Goal: Information Seeking & Learning: Learn about a topic

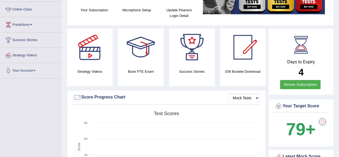
scroll to position [77, 0]
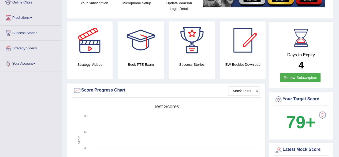
click at [295, 77] on link "Renew Subscription" at bounding box center [300, 77] width 40 height 9
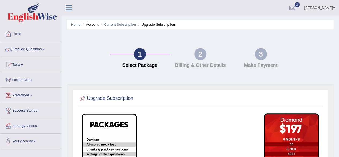
click at [14, 37] on link "Home" at bounding box center [30, 33] width 61 height 13
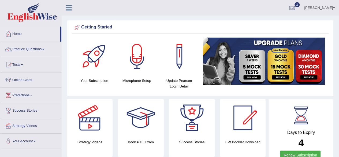
click at [20, 46] on link "Practice Questions" at bounding box center [30, 48] width 61 height 13
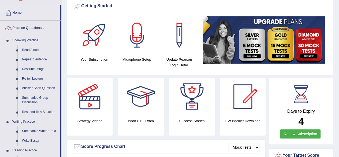
scroll to position [25, 0]
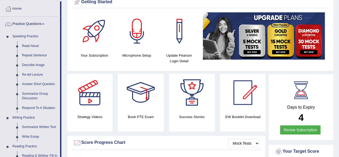
click at [246, 39] on img at bounding box center [264, 35] width 122 height 47
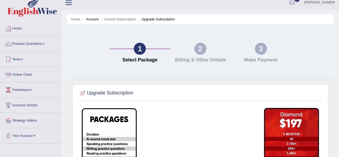
scroll to position [6, 0]
click at [22, 75] on link "Online Class" at bounding box center [30, 73] width 61 height 13
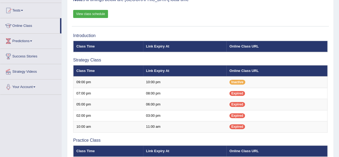
scroll to position [47, 0]
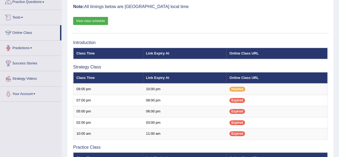
click at [89, 22] on link "View class schedule" at bounding box center [90, 21] width 35 height 8
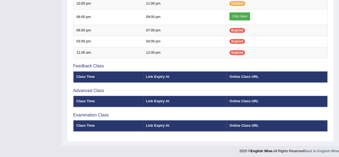
scroll to position [0, 0]
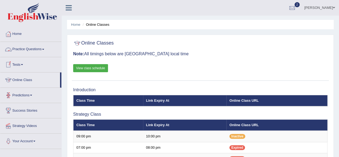
click at [35, 49] on link "Practice Questions" at bounding box center [30, 48] width 61 height 13
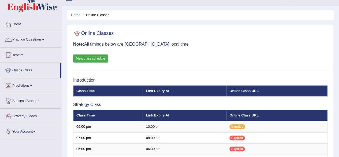
scroll to position [7, 0]
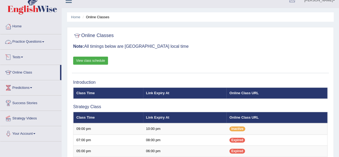
click at [35, 40] on link "Practice Questions" at bounding box center [30, 40] width 61 height 13
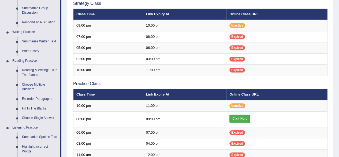
scroll to position [110, 0]
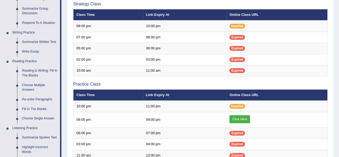
click at [30, 70] on link "Reading & Writing: Fill In The Blanks" at bounding box center [40, 73] width 40 height 14
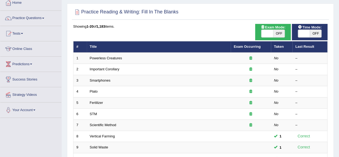
scroll to position [32, 0]
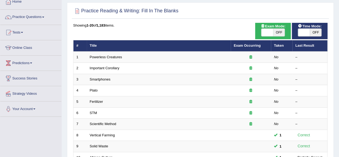
click at [314, 32] on span "OFF" at bounding box center [316, 32] width 12 height 7
checkbox input "true"
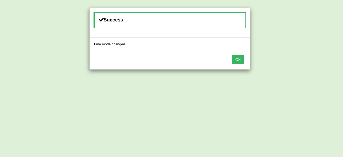
click at [236, 60] on button "OK" at bounding box center [238, 59] width 12 height 9
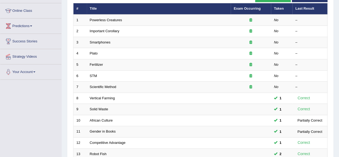
scroll to position [2, 0]
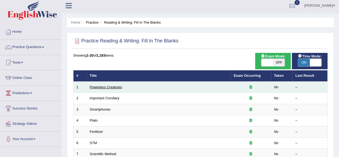
click at [109, 87] on link "Powerless Creatures" at bounding box center [106, 87] width 32 height 4
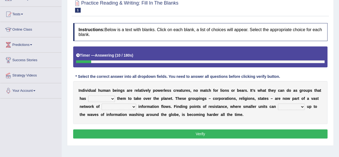
scroll to position [52, 0]
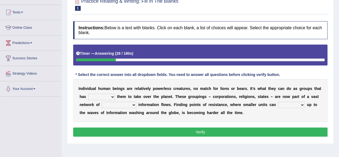
click at [100, 95] on select "enabled contended embodied conjured" at bounding box center [101, 96] width 27 height 6
select select "enabled"
click at [88, 93] on select "enabled contended embodied conjured" at bounding box center [101, 96] width 27 height 6
click at [124, 103] on select "interconnected overlapping fastened exploited" at bounding box center [118, 104] width 35 height 6
select select "interconnected"
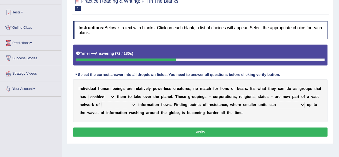
click at [101, 101] on select "interconnected overlapping fastened exploited" at bounding box center [118, 104] width 35 height 6
click at [125, 105] on select "interconnected overlapping fastened exploited" at bounding box center [118, 104] width 35 height 6
click at [286, 105] on select "stand raise hail pump" at bounding box center [291, 104] width 27 height 6
select select "pump"
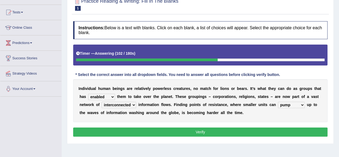
click at [278, 101] on select "stand raise hail pump" at bounding box center [291, 104] width 27 height 6
click at [234, 129] on button "Verify" at bounding box center [200, 131] width 254 height 9
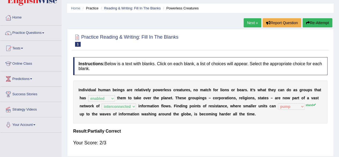
scroll to position [16, 0]
click at [321, 25] on button "Re-Attempt" at bounding box center [317, 22] width 30 height 9
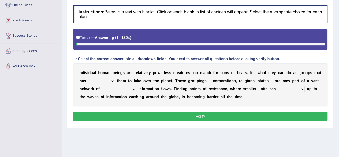
scroll to position [77, 0]
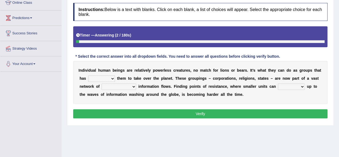
click at [100, 77] on select "enabled contended embodied conjured" at bounding box center [101, 78] width 27 height 6
select select "enabled"
click at [88, 75] on select "enabled contended embodied conjured" at bounding box center [101, 78] width 27 height 6
click at [119, 85] on select "interconnected overlapping fastened exploited" at bounding box center [118, 86] width 35 height 6
select select "interconnected"
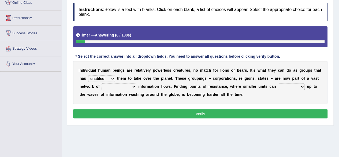
click at [101, 83] on select "interconnected overlapping fastened exploited" at bounding box center [118, 86] width 35 height 6
click at [285, 84] on select "stand raise hail pump" at bounding box center [291, 86] width 27 height 6
select select "stand"
click at [278, 83] on select "stand raise hail pump" at bounding box center [291, 86] width 27 height 6
click at [218, 109] on button "Verify" at bounding box center [200, 113] width 254 height 9
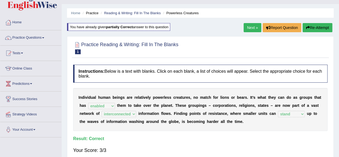
scroll to position [8, 0]
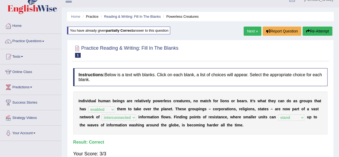
click at [252, 31] on link "Next »" at bounding box center [252, 31] width 18 height 9
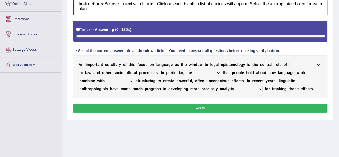
scroll to position [77, 0]
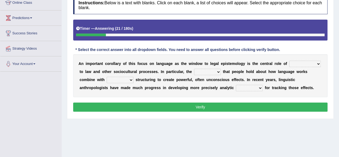
click at [307, 66] on select "discourse epoch dialect acquaintance" at bounding box center [305, 64] width 32 height 6
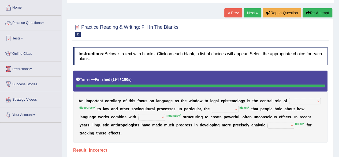
scroll to position [26, 0]
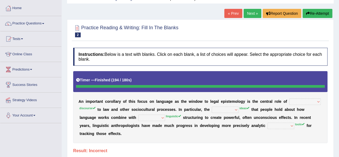
click at [317, 11] on button "Re-Attempt" at bounding box center [317, 13] width 30 height 9
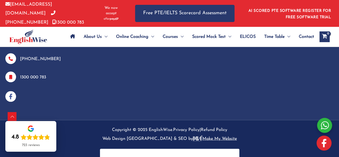
scroll to position [1494, 0]
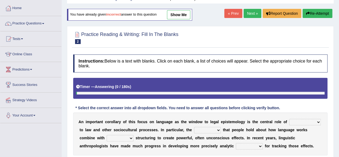
scroll to position [52, 0]
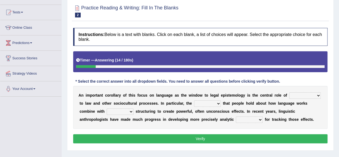
click at [310, 97] on select "discourse epoch dialect acquaintance" at bounding box center [305, 95] width 32 height 6
select select "discourse"
click at [289, 92] on select "discourse epoch dialect acquaintance" at bounding box center [305, 95] width 32 height 6
click at [206, 104] on select "deviation besmirch consent ideas" at bounding box center [207, 103] width 27 height 6
select select "ideas"
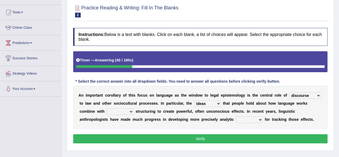
click at [194, 100] on select "deviation besmirch consent ideas" at bounding box center [207, 103] width 27 height 6
click at [201, 101] on select "deviation besmirch consent ideas" at bounding box center [207, 103] width 27 height 6
click at [127, 111] on select "mandatory linguistic legitimate customary" at bounding box center [120, 111] width 27 height 6
select select "linguistic"
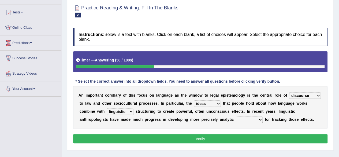
click at [107, 108] on select "mandatory linguistic legitimate customary" at bounding box center [120, 111] width 27 height 6
click at [250, 118] on select "tools appetite albums stroke" at bounding box center [249, 119] width 27 height 6
select select "tools"
click at [236, 116] on select "tools appetite albums stroke" at bounding box center [249, 119] width 27 height 6
click at [213, 141] on button "Verify" at bounding box center [200, 138] width 254 height 9
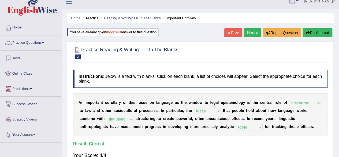
scroll to position [5, 0]
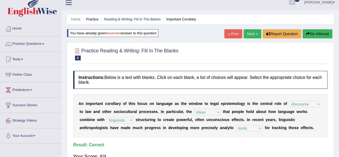
click at [248, 31] on link "Next »" at bounding box center [252, 33] width 18 height 9
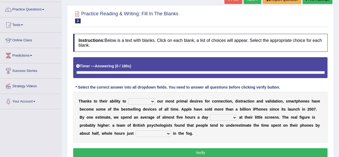
scroll to position [43, 0]
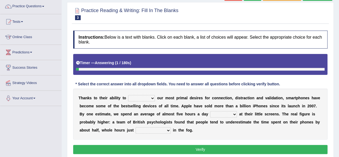
drag, startPoint x: 0, startPoint y: 0, endPoint x: 343, endPoint y: 50, distance: 346.2
click at [338, 50] on html "Toggle navigation Home Practice Questions Speaking Practice Read Aloud Repeat S…" at bounding box center [169, 35] width 339 height 157
click at [145, 95] on select "hijack describe sharpen conserve" at bounding box center [141, 98] width 27 height 6
click at [214, 88] on div "Instructions: Below is a text with blanks. Click on each blank, a list of choic…" at bounding box center [200, 93] width 257 height 130
click at [153, 99] on select "hijack describe sharpen conserve" at bounding box center [141, 98] width 27 height 6
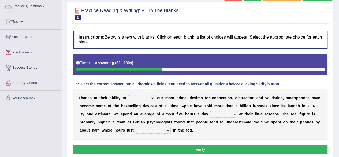
select select "sharpen"
click at [128, 95] on select "hijack describe sharpen conserve" at bounding box center [141, 98] width 27 height 6
click at [223, 116] on select "watching waggling snoring staring" at bounding box center [223, 114] width 27 height 6
select select "watching"
click at [210, 111] on select "watching waggling snoring staring" at bounding box center [223, 114] width 27 height 6
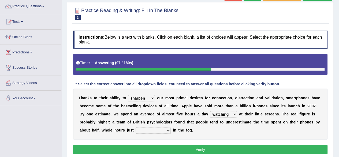
click at [151, 127] on select "has evaporated evaporating evaporate evaporates" at bounding box center [153, 130] width 35 height 6
click at [238, 127] on div "T [PERSON_NAME] t o t h e i r a b i l i t y t o hijack describe [PERSON_NAME] c…" at bounding box center [200, 113] width 254 height 51
click at [155, 132] on select "has evaporated evaporating evaporate evaporates" at bounding box center [153, 130] width 35 height 6
select select "has evaporated"
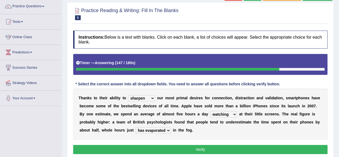
click at [136, 127] on select "has evaporated evaporating evaporate evaporates" at bounding box center [153, 130] width 35 height 6
click at [207, 151] on button "Verify" at bounding box center [200, 149] width 254 height 9
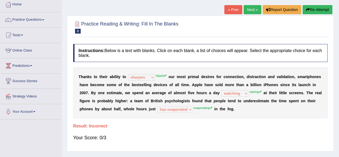
scroll to position [0, 0]
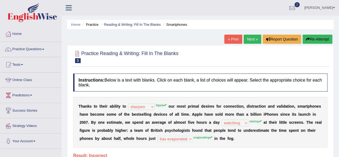
click at [313, 36] on button "Re-Attempt" at bounding box center [317, 39] width 30 height 9
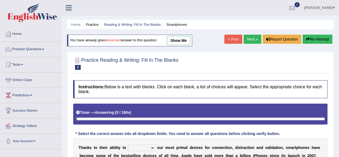
scroll to position [64, 0]
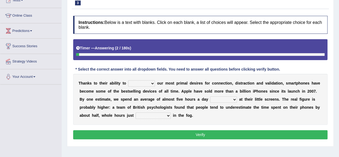
click at [141, 83] on select "hijack describe sharpen conserve" at bounding box center [141, 83] width 27 height 6
select select "hijack"
click at [128, 80] on select "hijack describe sharpen conserve" at bounding box center [141, 83] width 27 height 6
click at [222, 95] on div "T [PERSON_NAME] t o t h e i r a b i l i t y t o hijack describe [PERSON_NAME] c…" at bounding box center [200, 99] width 254 height 51
click at [223, 99] on select "watching waggling snoring staring" at bounding box center [223, 99] width 27 height 6
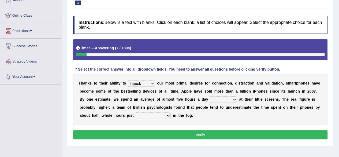
select select "staring"
click at [210, 96] on select "watching waggling snoring staring" at bounding box center [223, 99] width 27 height 6
click at [159, 119] on div "T [PERSON_NAME] t o t h e i r a b i l i t y t o hijack describe [PERSON_NAME] c…" at bounding box center [200, 99] width 254 height 51
click at [159, 115] on select "has evaporated evaporating evaporate evaporates" at bounding box center [153, 115] width 35 height 6
select select "evaporating"
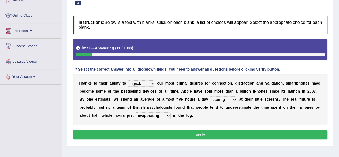
click at [136, 112] on select "has evaporated evaporating evaporate evaporates" at bounding box center [153, 115] width 35 height 6
click at [173, 131] on button "Verify" at bounding box center [200, 134] width 254 height 9
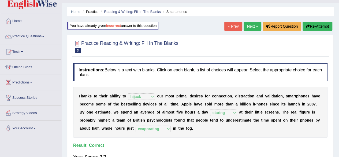
scroll to position [11, 0]
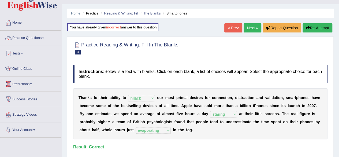
click at [247, 29] on link "Next »" at bounding box center [252, 27] width 18 height 9
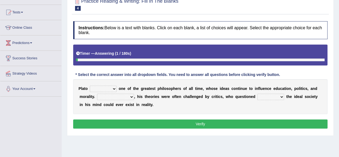
scroll to position [52, 0]
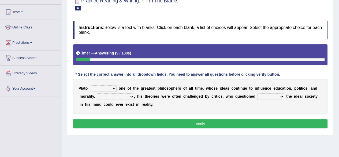
click at [105, 88] on select "keeps comes claims remains" at bounding box center [103, 88] width 27 height 6
click at [231, 79] on div "P l a t o keeps comes claims remains o n e o f t h e g r e a t e s t p h i l o …" at bounding box center [200, 96] width 254 height 35
click at [112, 85] on select "keeps comes claims remains" at bounding box center [103, 88] width 27 height 6
select select "remains"
click at [90, 85] on select "keeps comes claims remains" at bounding box center [103, 88] width 27 height 6
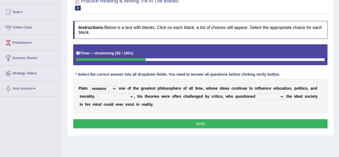
click at [116, 96] on select "Notwithstanding So However Whatever" at bounding box center [115, 96] width 37 height 6
click at [97, 93] on select "Notwithstanding So However Whatever" at bounding box center [115, 96] width 37 height 6
click at [111, 94] on select "Notwithstanding So However Whatever" at bounding box center [115, 96] width 37 height 6
select select "Notwithstanding"
click at [97, 93] on select "Notwithstanding So However Whatever" at bounding box center [115, 96] width 37 height 6
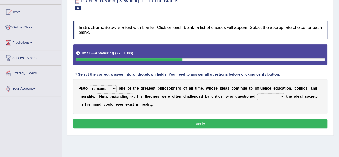
click at [263, 94] on select "which what that whether" at bounding box center [270, 96] width 27 height 6
select select "whether"
click at [257, 93] on select "which what that whether" at bounding box center [270, 96] width 27 height 6
click at [235, 121] on button "Verify" at bounding box center [200, 123] width 254 height 9
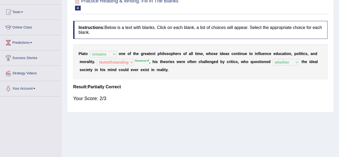
drag, startPoint x: 332, startPoint y: 67, endPoint x: 341, endPoint y: 67, distance: 9.4
click at [338, 67] on html "Toggle navigation Home Practice Questions Speaking Practice Read Aloud Repeat S…" at bounding box center [169, 26] width 339 height 157
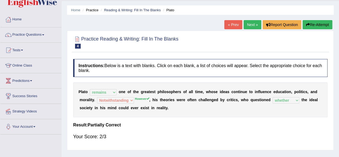
click at [327, 27] on button "Re-Attempt" at bounding box center [317, 24] width 30 height 9
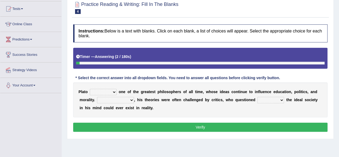
scroll to position [57, 0]
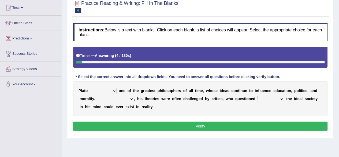
click at [100, 88] on select "keeps comes claims remains" at bounding box center [103, 91] width 27 height 6
select select "remains"
click at [90, 88] on select "keeps comes claims remains" at bounding box center [103, 91] width 27 height 6
click at [125, 96] on select "Notwithstanding So However Whatever" at bounding box center [115, 99] width 37 height 6
select select "However"
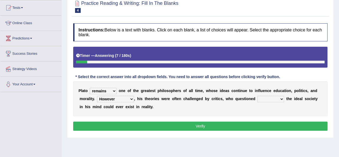
click at [97, 96] on select "Notwithstanding So However Whatever" at bounding box center [115, 99] width 37 height 6
click at [270, 96] on select "which what that whether" at bounding box center [270, 99] width 27 height 6
select select "whether"
click at [257, 96] on select "which what that whether" at bounding box center [270, 99] width 27 height 6
click at [222, 125] on button "Verify" at bounding box center [200, 125] width 254 height 9
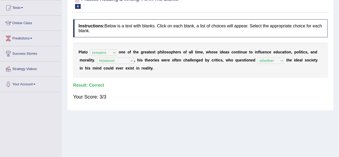
scroll to position [0, 0]
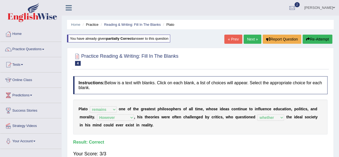
click at [247, 41] on link "Next »" at bounding box center [252, 39] width 18 height 9
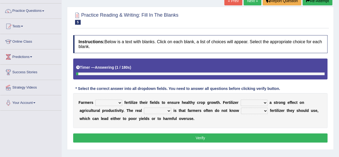
scroll to position [39, 0]
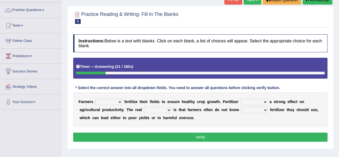
click at [116, 101] on select "must should need can" at bounding box center [108, 102] width 27 height 6
select select "should"
click at [95, 99] on select "must should need can" at bounding box center [108, 102] width 27 height 6
click at [247, 102] on select "has had have having" at bounding box center [253, 102] width 27 height 6
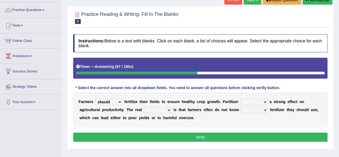
select select "has"
click at [240, 99] on select "has had have having" at bounding box center [253, 102] width 27 height 6
click at [167, 107] on select "problem question conclusion answer" at bounding box center [157, 110] width 27 height 6
select select "problem"
click at [144, 107] on select "problem question conclusion answer" at bounding box center [157, 110] width 27 height 6
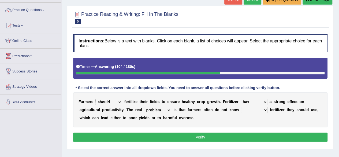
click at [253, 110] on select "how much how many however so much" at bounding box center [254, 110] width 27 height 6
select select "how much"
click at [241, 107] on select "how much how many however so much" at bounding box center [254, 110] width 27 height 6
click at [211, 137] on button "Verify" at bounding box center [200, 136] width 254 height 9
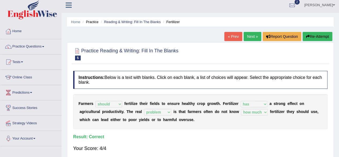
scroll to position [1, 0]
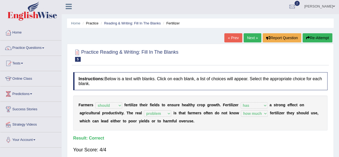
click at [247, 40] on link "Next »" at bounding box center [252, 37] width 18 height 9
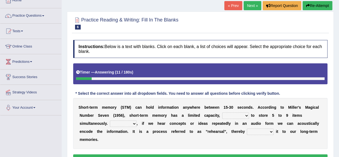
scroll to position [43, 0]
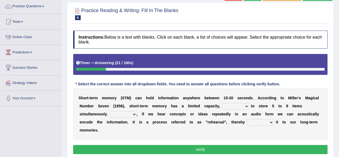
click at [236, 107] on select "being able is able be able unable" at bounding box center [235, 106] width 27 height 6
select select "being able"
click at [222, 103] on select "being able is able be able unable" at bounding box center [235, 106] width 27 height 6
click at [133, 113] on select "However So Moreover Therefore" at bounding box center [123, 114] width 27 height 6
select select "However"
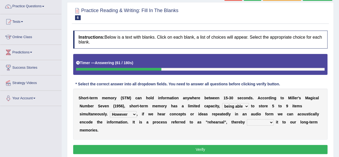
click at [110, 111] on select "However So Moreover Therefore" at bounding box center [123, 114] width 27 height 6
click at [261, 123] on select "commit commits commiting commited" at bounding box center [260, 122] width 27 height 6
select select "commiting"
click at [247, 119] on select "commit commits commiting commited" at bounding box center [260, 122] width 27 height 6
click at [250, 148] on button "Verify" at bounding box center [200, 149] width 254 height 9
